Goal: Check status: Check status

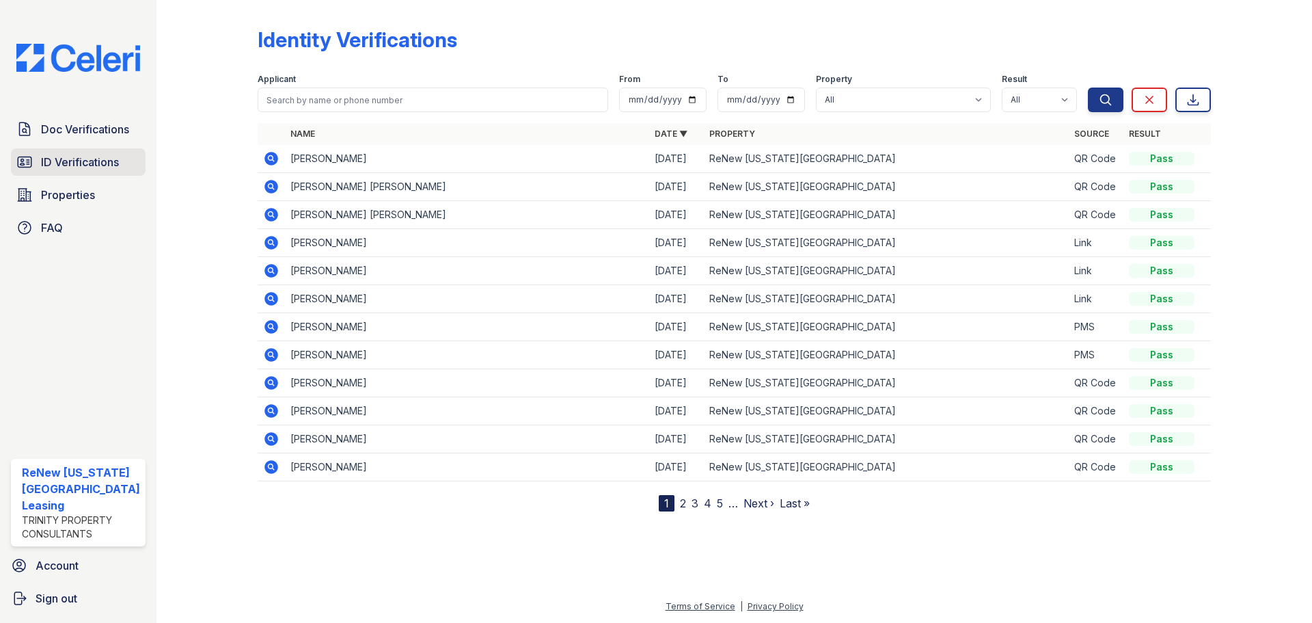
click at [74, 162] on span "ID Verifications" at bounding box center [80, 162] width 78 height 16
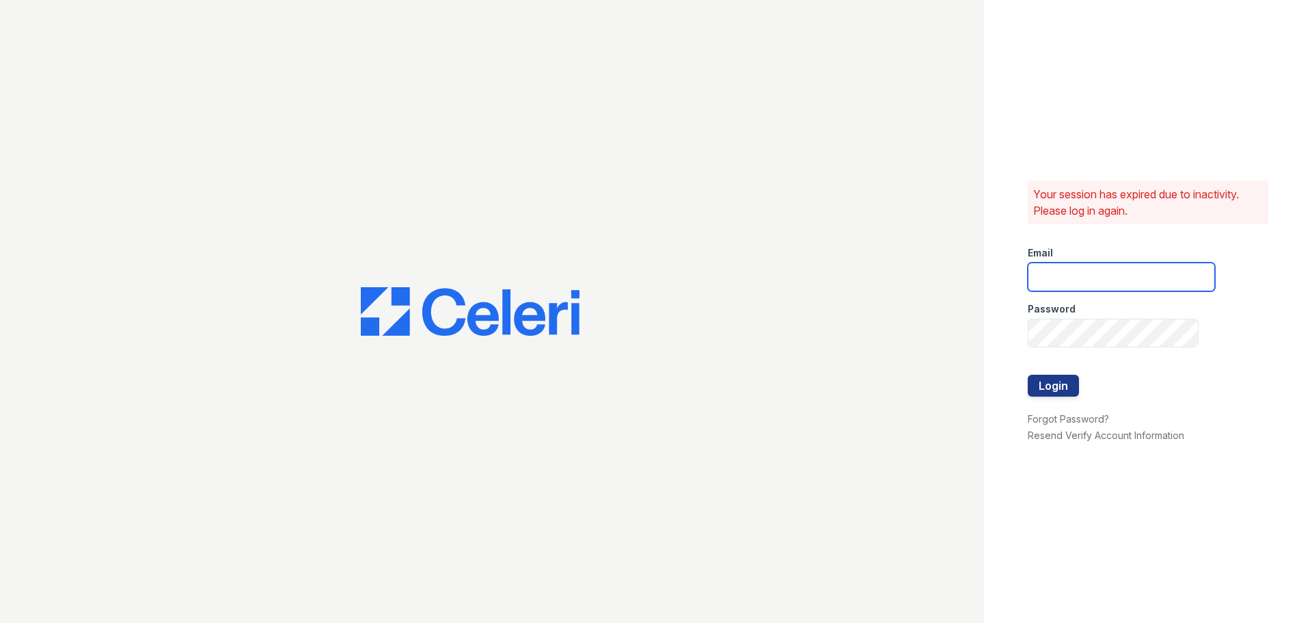
type input "[EMAIL_ADDRESS][DOMAIN_NAME]"
click at [1059, 389] on button "Login" at bounding box center [1053, 386] width 51 height 22
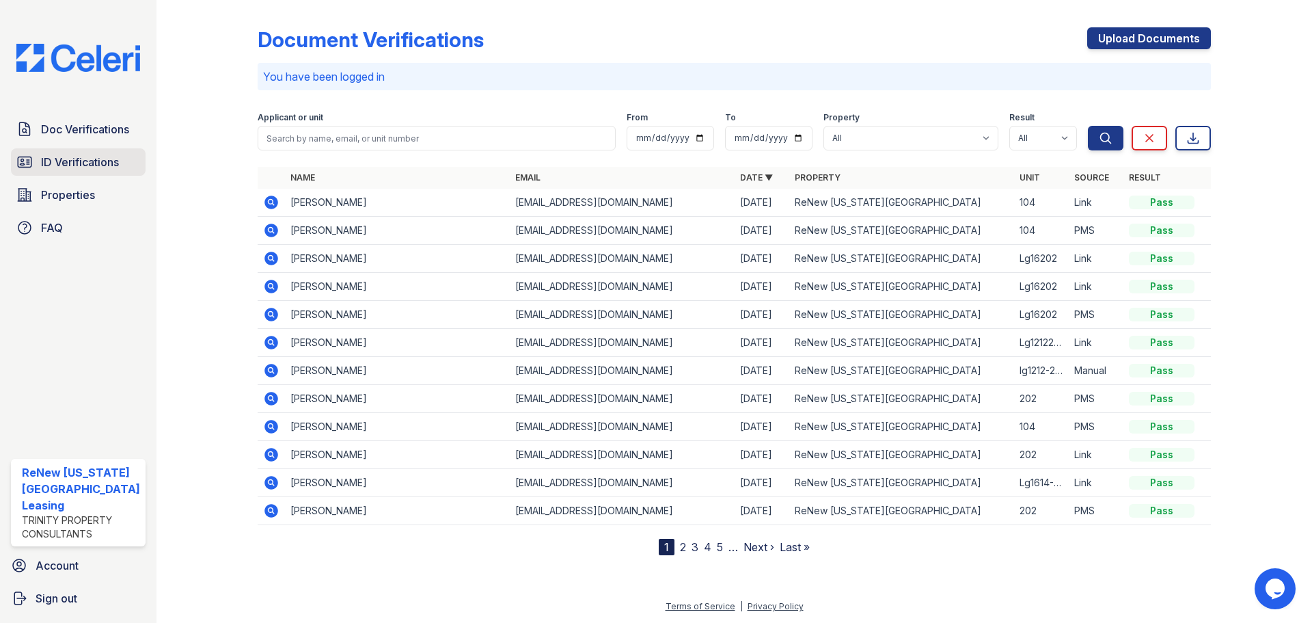
click at [79, 165] on span "ID Verifications" at bounding box center [80, 162] width 78 height 16
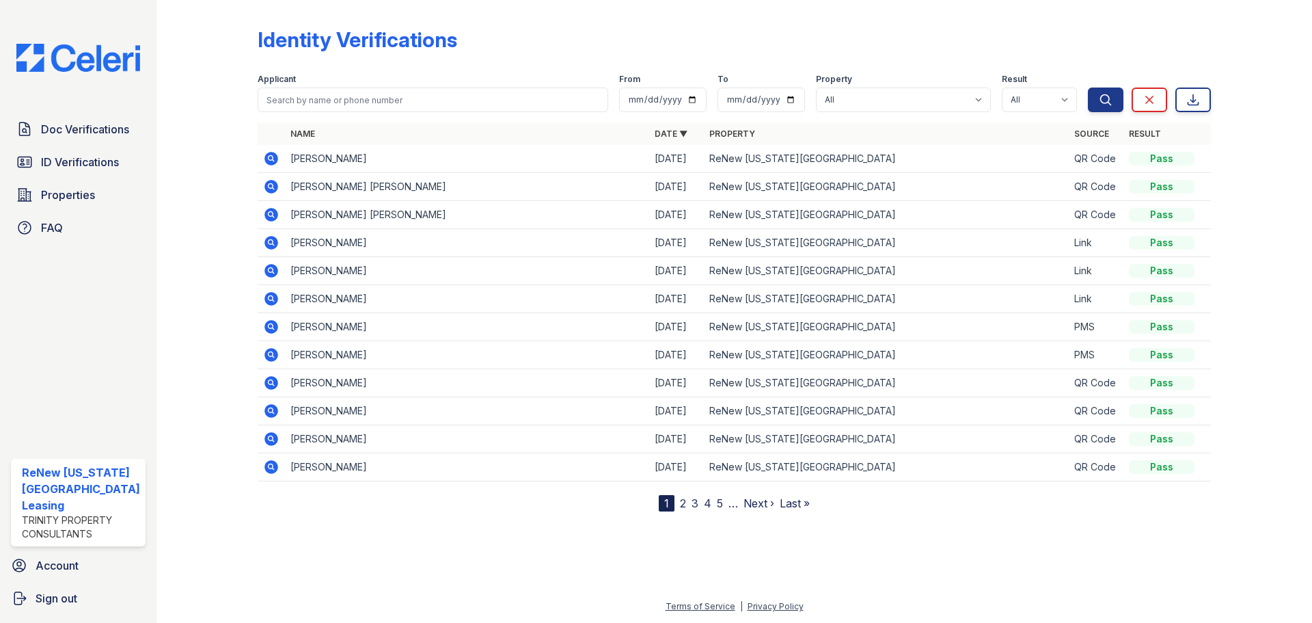
click at [269, 355] on icon at bounding box center [270, 353] width 3 height 3
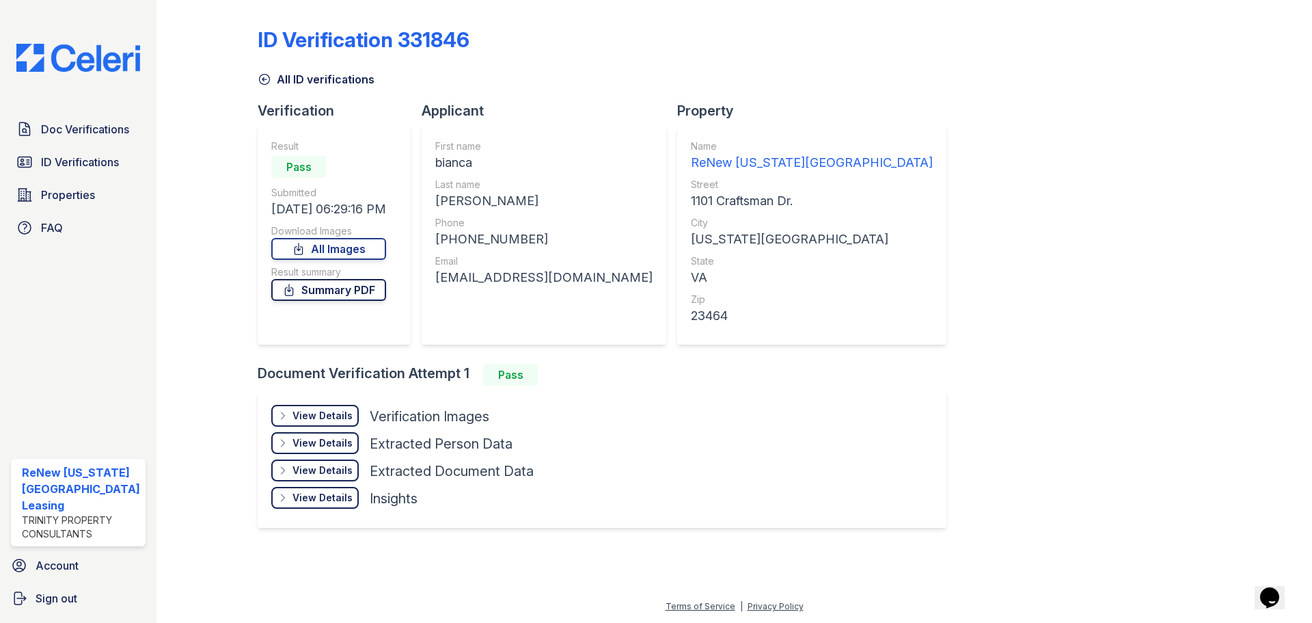
click at [314, 284] on link "Summary PDF" at bounding box center [328, 290] width 115 height 22
click at [360, 245] on link "All Images" at bounding box center [328, 249] width 115 height 22
click at [65, 159] on span "ID Verifications" at bounding box center [80, 162] width 78 height 16
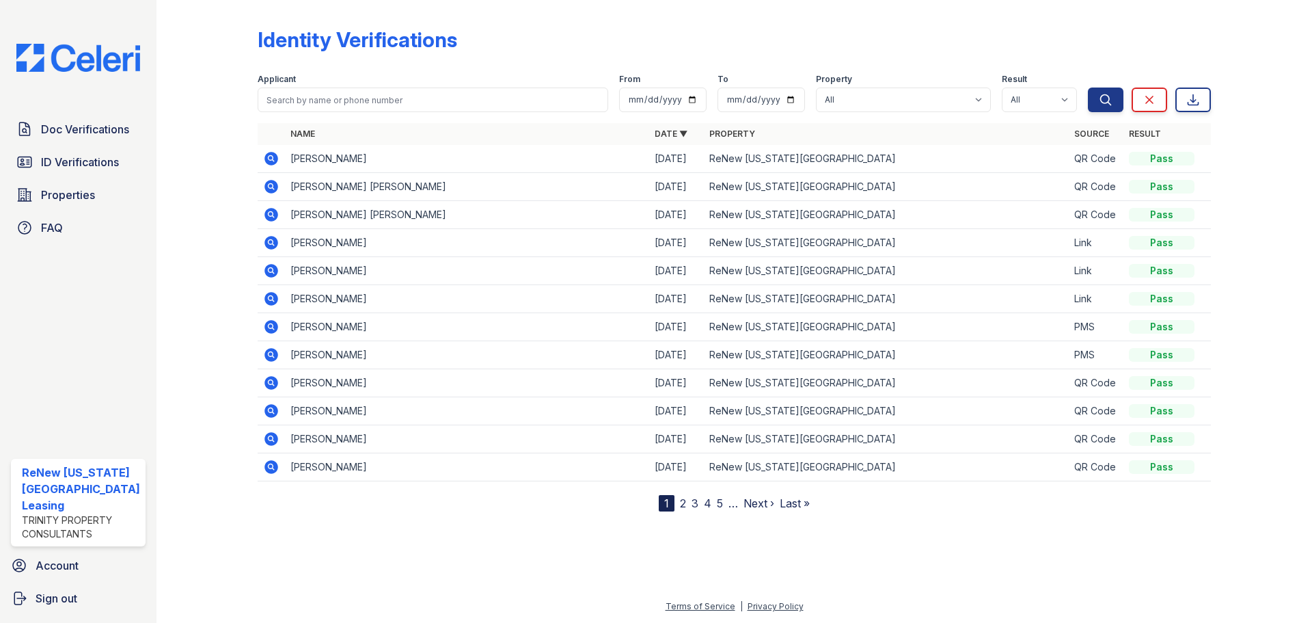
click at [271, 293] on icon at bounding box center [272, 299] width 14 height 14
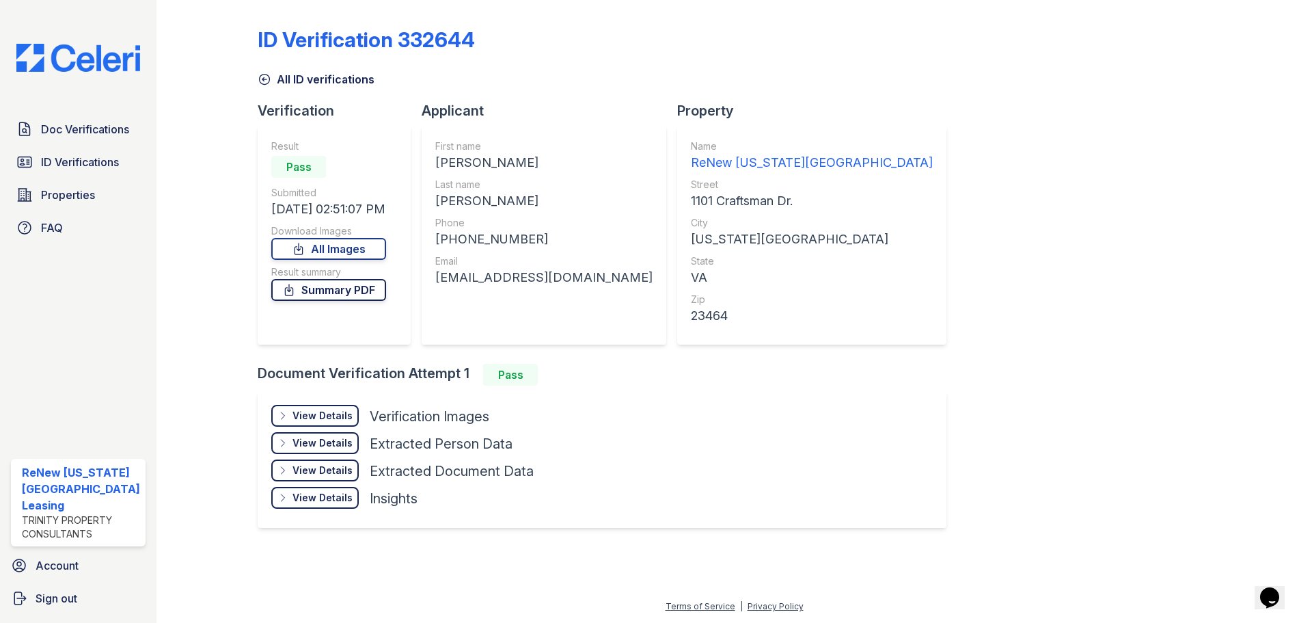
click at [327, 289] on link "Summary PDF" at bounding box center [328, 290] width 115 height 22
click at [322, 249] on link "All Images" at bounding box center [328, 249] width 115 height 22
click at [76, 161] on span "ID Verifications" at bounding box center [80, 162] width 78 height 16
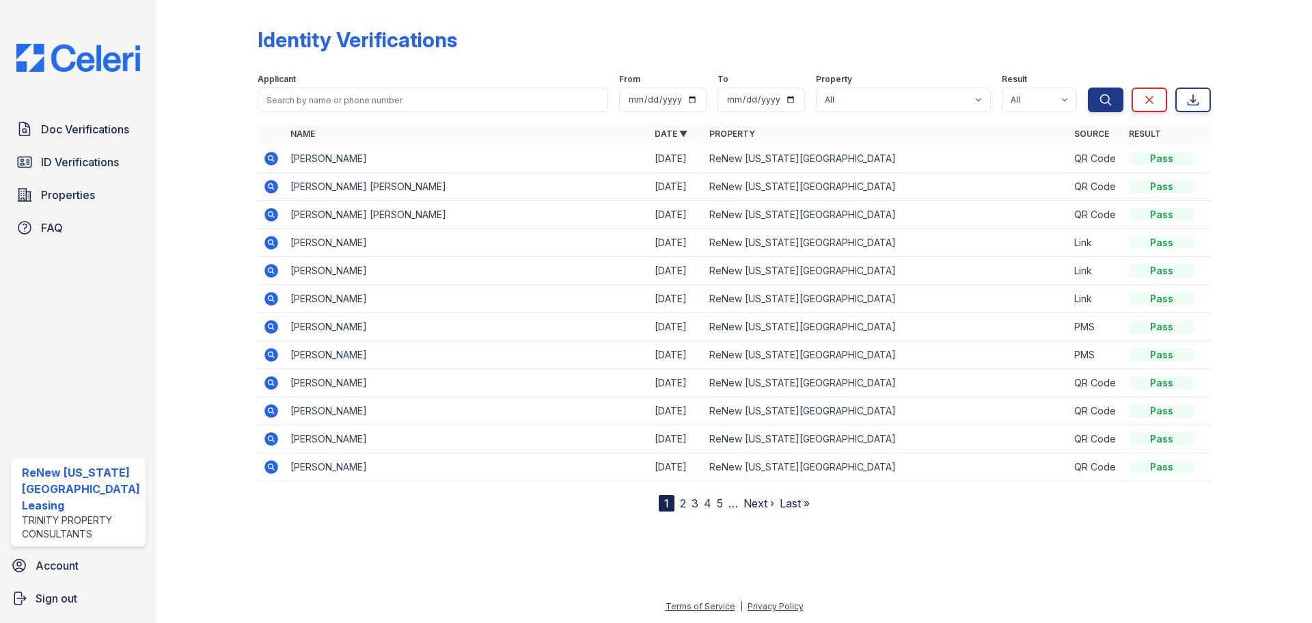
click at [268, 271] on icon at bounding box center [271, 270] width 16 height 16
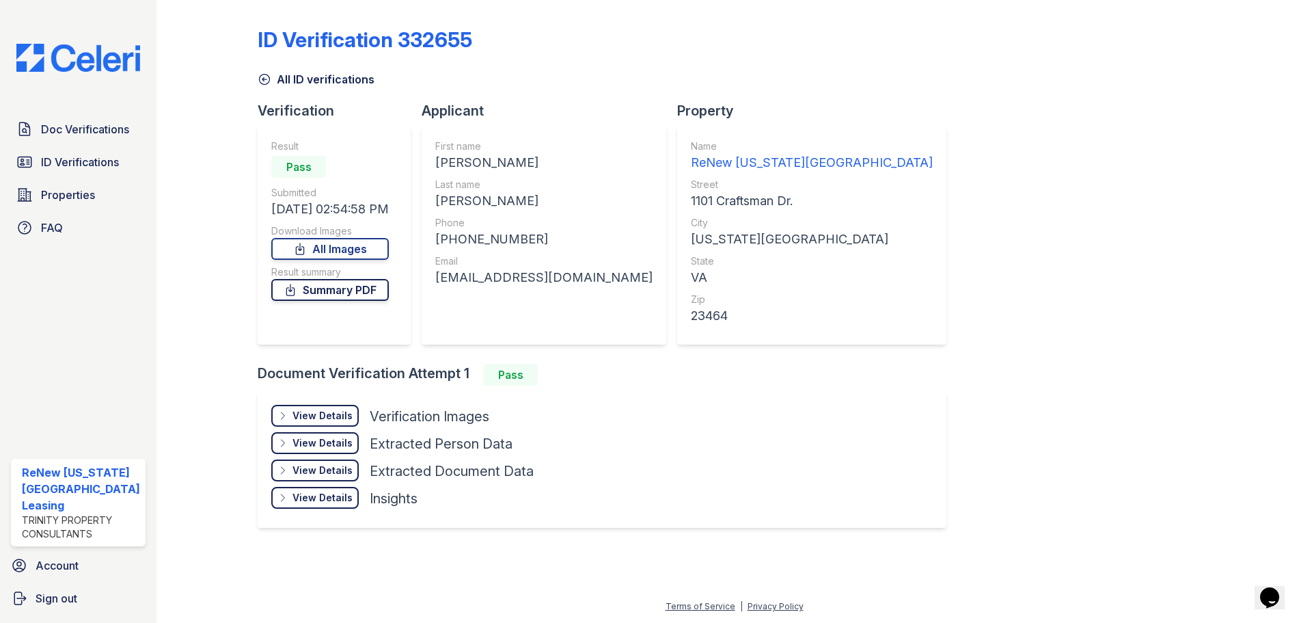
click at [329, 286] on link "Summary PDF" at bounding box center [330, 290] width 118 height 22
click at [330, 248] on link "All Images" at bounding box center [330, 249] width 118 height 22
